Goal: Task Accomplishment & Management: Use online tool/utility

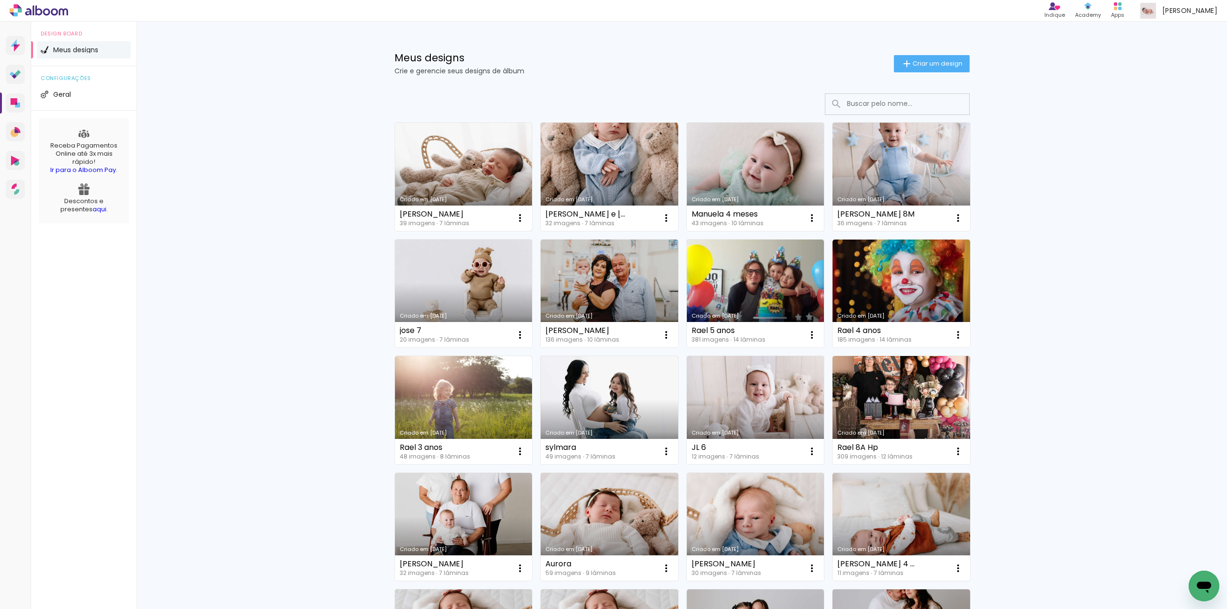
click at [503, 177] on link "Criado em [DATE]" at bounding box center [464, 177] width 138 height 108
